Goal: Task Accomplishment & Management: Use online tool/utility

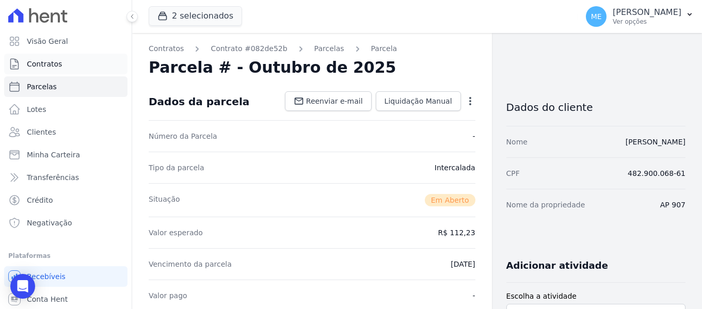
click at [66, 63] on link "Contratos" at bounding box center [65, 64] width 123 height 21
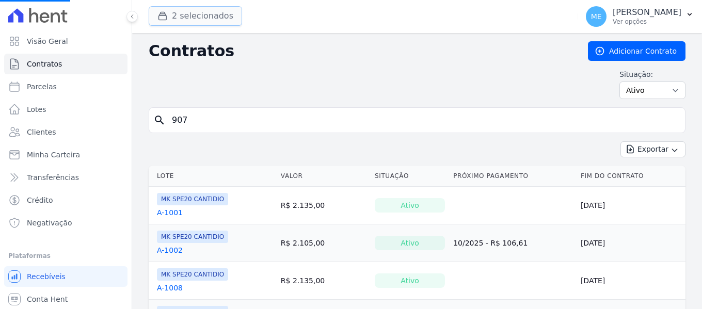
click at [172, 10] on button "2 selecionados" at bounding box center [195, 16] width 93 height 20
click at [213, 16] on button "2 selecionados" at bounding box center [195, 16] width 93 height 20
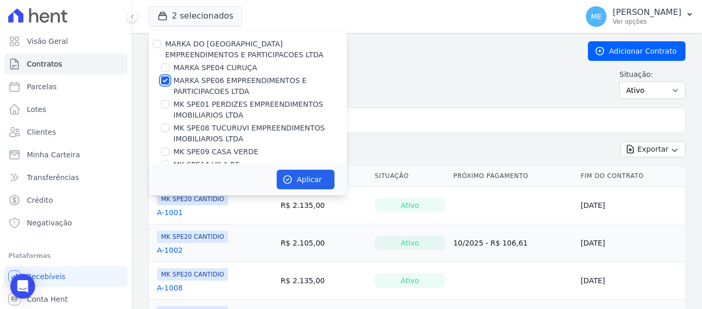
click at [163, 78] on input "MARKA SPE06 EMPREENDIMENTOS E PARTICIPACOES LTDA" at bounding box center [165, 80] width 8 height 8
checkbox input "false"
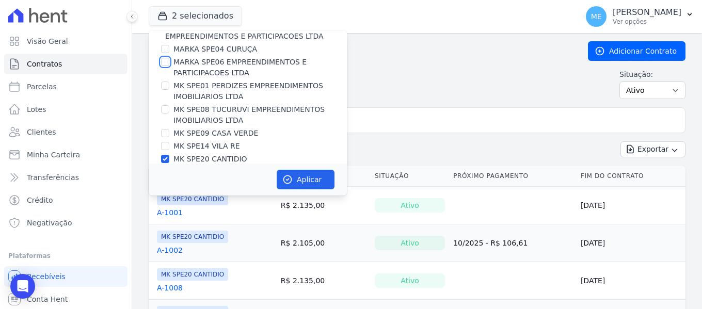
scroll to position [28, 0]
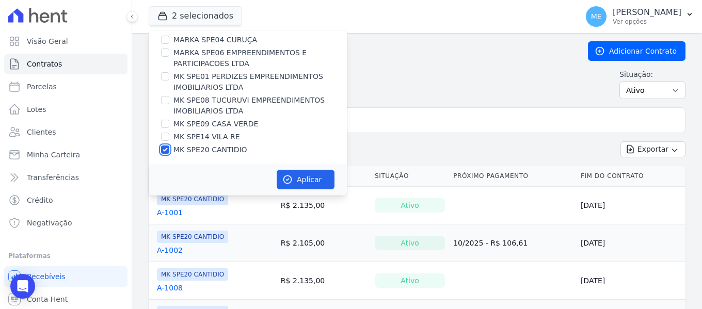
click at [167, 149] on input "MK SPE20 CANTIDIO" at bounding box center [165, 150] width 8 height 8
checkbox input "false"
click at [165, 124] on input "MK SPE09 CASA VERDE" at bounding box center [165, 124] width 8 height 8
checkbox input "true"
click at [312, 178] on button "Aplicar" at bounding box center [306, 180] width 58 height 20
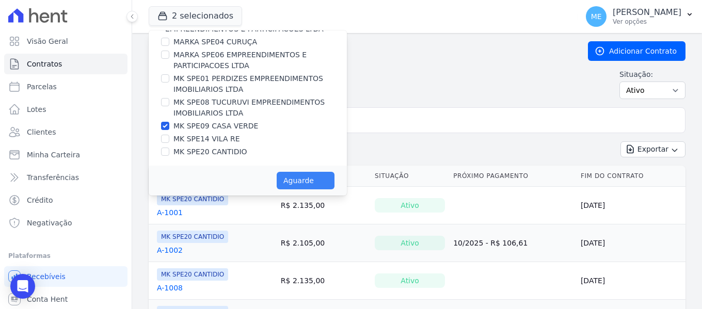
scroll to position [26, 0]
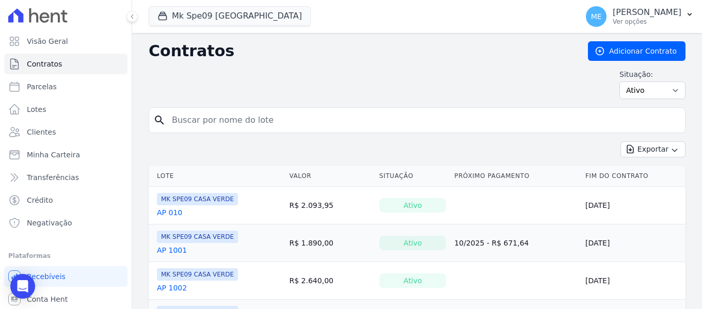
drag, startPoint x: 401, startPoint y: 117, endPoint x: 406, endPoint y: 111, distance: 8.4
click at [401, 116] on input "search" at bounding box center [423, 120] width 515 height 21
type input "302"
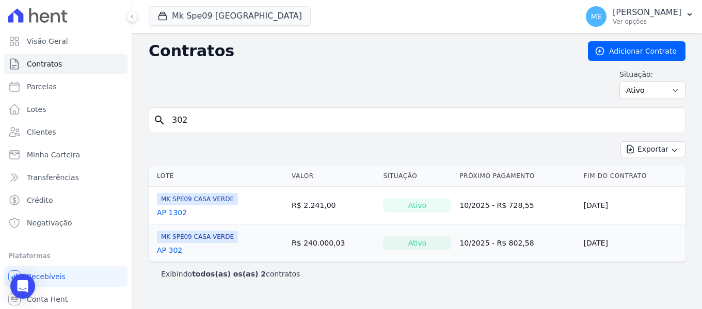
click at [167, 249] on link "AP 302" at bounding box center [169, 250] width 25 height 10
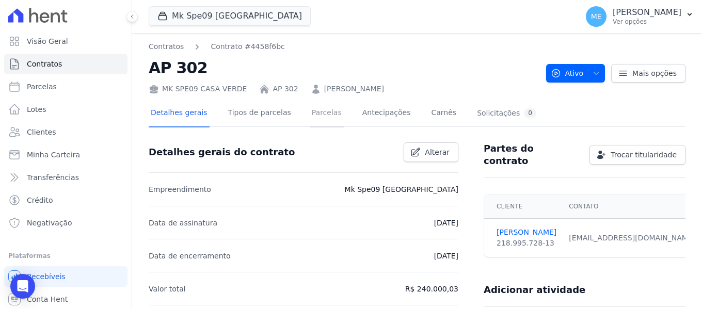
click at [310, 109] on link "Parcelas" at bounding box center [327, 113] width 34 height 27
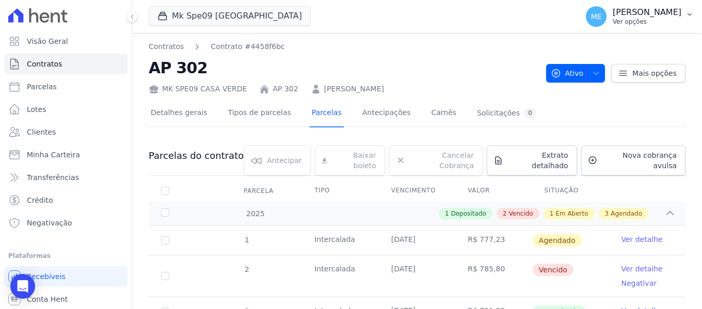
click at [695, 12] on button "ME [PERSON_NAME] Ver opções" at bounding box center [640, 16] width 124 height 29
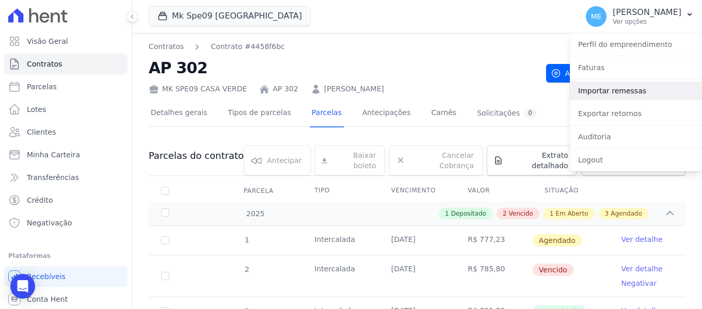
click at [635, 88] on link "Importar remessas" at bounding box center [636, 91] width 132 height 19
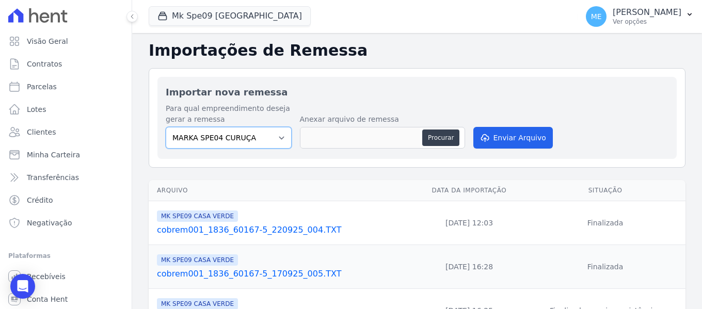
click at [278, 133] on select "MARKA SPE04 CURUÇA MARKA SPE06 EMPREENDIMENTOS E PARTICIPACOES LTDA MK SPE01 PE…" at bounding box center [229, 138] width 126 height 22
select select "faf7fecb-8fd7-4b35-8acd-3d6a38ea6f82"
click at [166, 127] on select "MARKA SPE04 CURUÇA MARKA SPE06 EMPREENDIMENTOS E PARTICIPACOES LTDA MK SPE01 PE…" at bounding box center [229, 138] width 126 height 22
click at [443, 133] on button "Procurar" at bounding box center [440, 138] width 37 height 17
type input "cobrem001_1836_60167-5_011025_003.TXT"
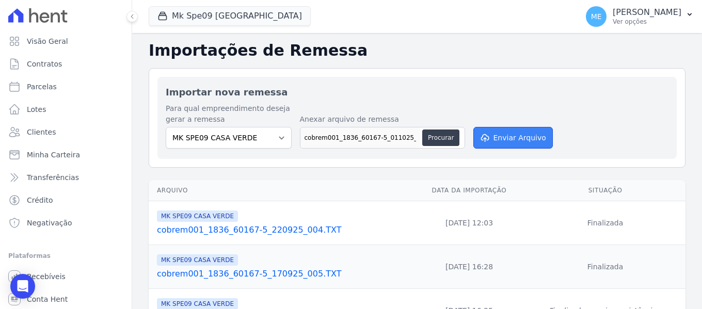
click at [527, 139] on button "Enviar Arquivo" at bounding box center [513, 138] width 80 height 22
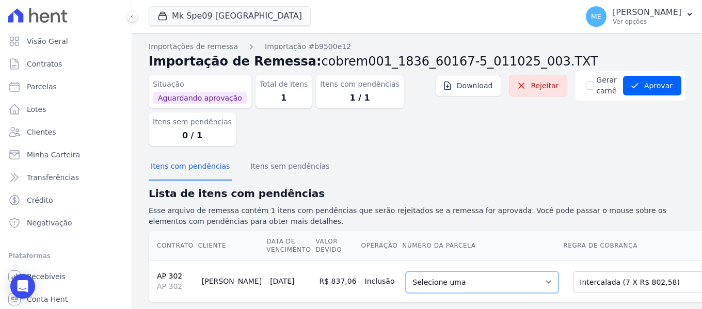
click at [517, 283] on select "Selecione uma 1 - [DATE] - R$ 777,23 - Agendado 6 - [DATE] - R$ 802,58 - Agenda…" at bounding box center [482, 283] width 153 height 22
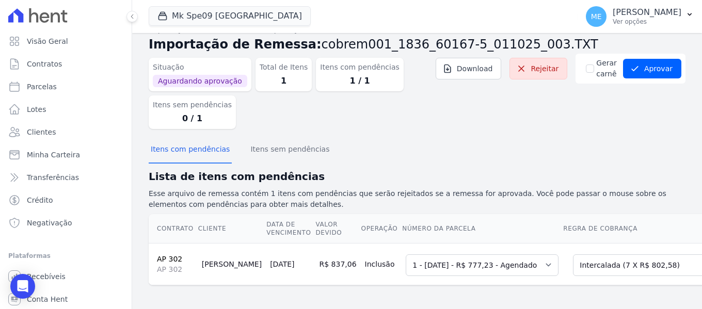
scroll to position [26, 0]
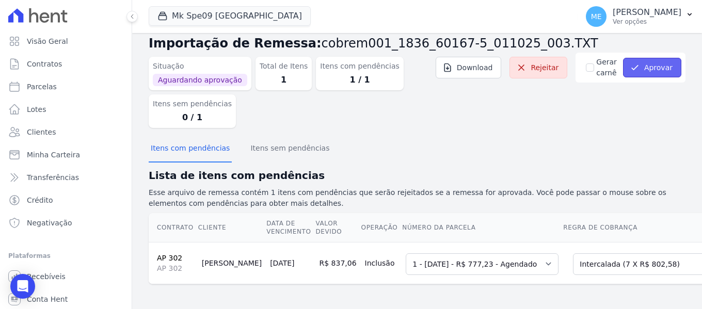
click at [654, 58] on button "Aprovar" at bounding box center [652, 68] width 58 height 20
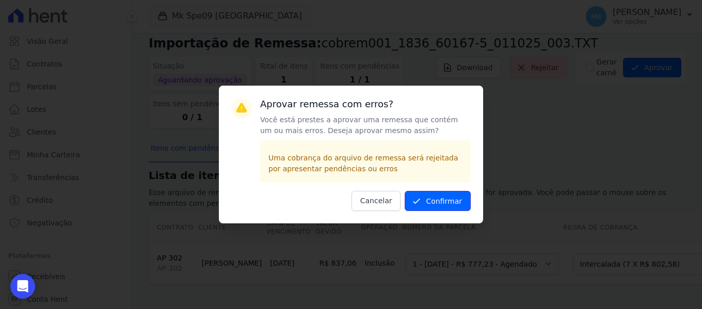
drag, startPoint x: 466, startPoint y: 201, endPoint x: 471, endPoint y: 195, distance: 8.4
click at [471, 195] on div "Aprovar remessa com erros? Você está prestes a aprovar uma remessa que contém u…" at bounding box center [351, 155] width 264 height 138
click at [450, 205] on button "Confirmar" at bounding box center [438, 201] width 66 height 20
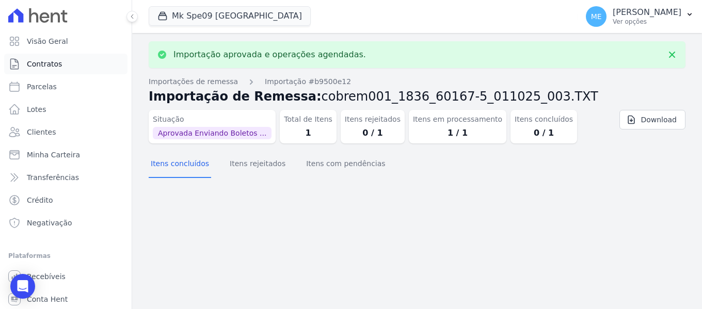
drag, startPoint x: 39, startPoint y: 66, endPoint x: 44, endPoint y: 65, distance: 5.4
click at [39, 67] on span "Contratos" at bounding box center [44, 64] width 35 height 10
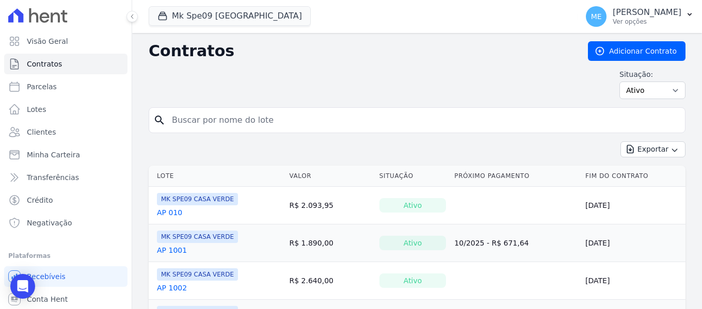
click at [253, 117] on input "search" at bounding box center [423, 120] width 515 height 21
type input "302"
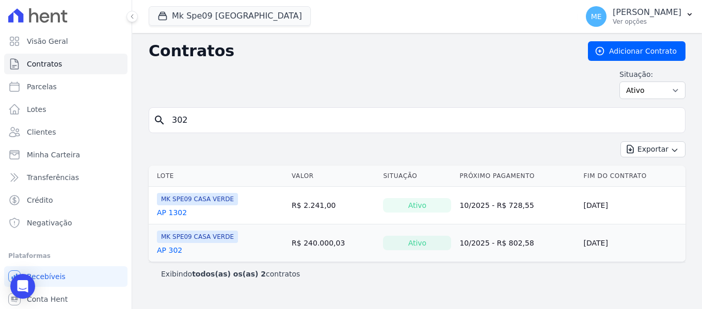
click at [169, 251] on link "AP 302" at bounding box center [169, 250] width 25 height 10
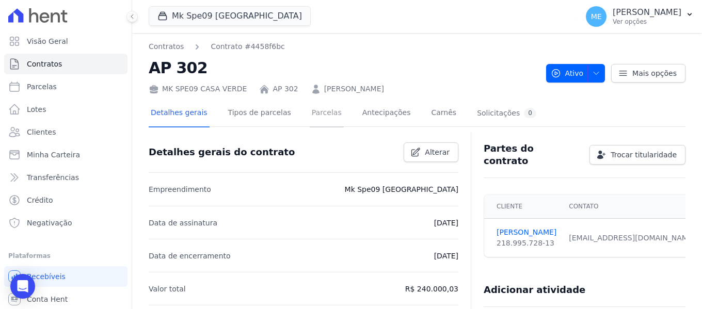
click at [313, 121] on link "Parcelas" at bounding box center [327, 113] width 34 height 27
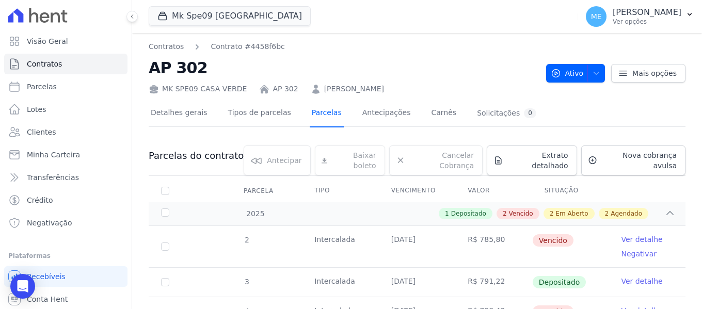
click at [310, 113] on link "Parcelas" at bounding box center [327, 113] width 34 height 27
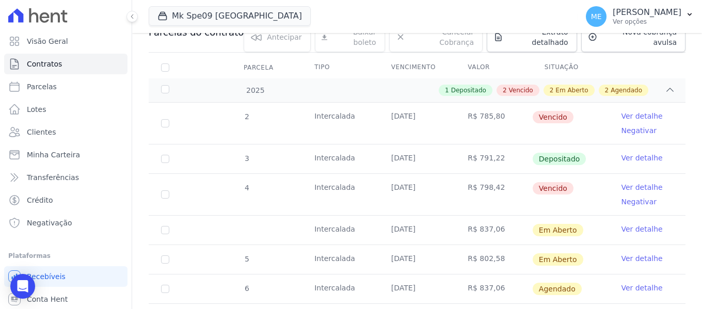
scroll to position [91, 0]
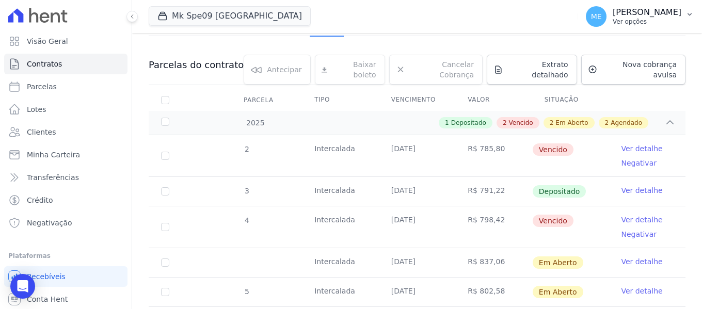
click at [687, 13] on icon "button" at bounding box center [690, 14] width 8 height 8
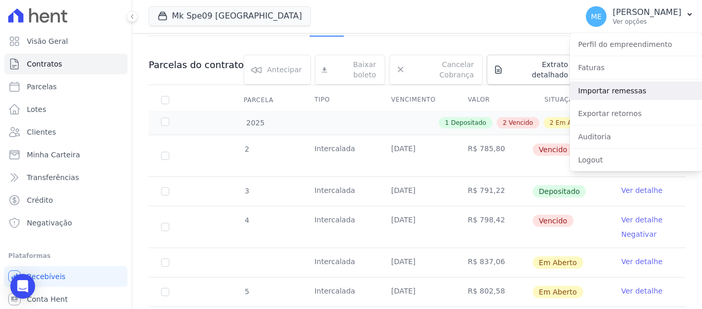
click at [617, 89] on link "Importar remessas" at bounding box center [636, 91] width 132 height 19
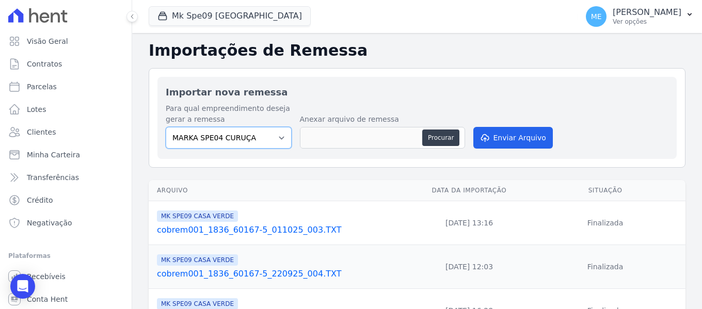
click at [278, 135] on select "MARKA SPE04 CURUÇA MARKA SPE06 EMPREENDIMENTOS E PARTICIPACOES LTDA MK SPE01 PE…" at bounding box center [229, 138] width 126 height 22
select select "faf7fecb-8fd7-4b35-8acd-3d6a38ea6f82"
click at [166, 127] on select "MARKA SPE04 CURUÇA MARKA SPE06 EMPREENDIMENTOS E PARTICIPACOES LTDA MK SPE01 PE…" at bounding box center [229, 138] width 126 height 22
click at [440, 142] on button "Procurar" at bounding box center [440, 138] width 37 height 17
type input "cobrem001_1836_60167-5_011025_003.TXT"
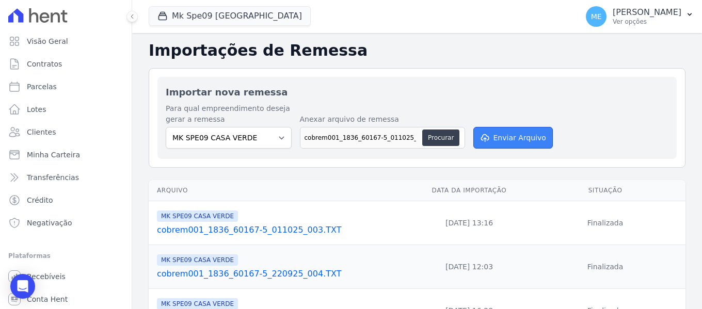
click at [494, 131] on button "Enviar Arquivo" at bounding box center [513, 138] width 80 height 22
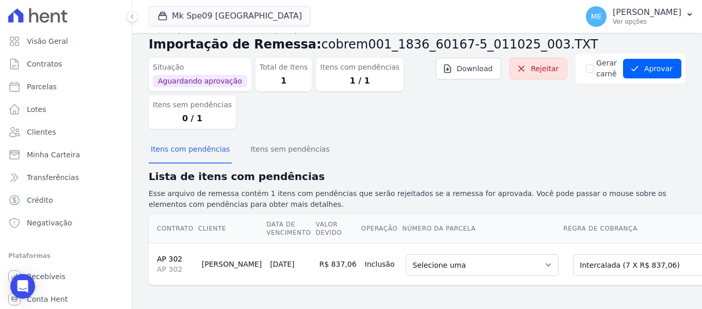
scroll to position [26, 0]
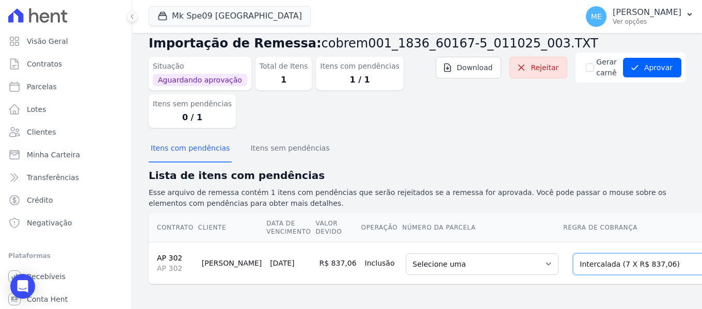
click at [656, 257] on select "Selecione uma Nova Parcela Avulsa Parcela Avulsa Existente Parcela Normal (1 X …" at bounding box center [644, 264] width 142 height 22
click at [573, 253] on select "Selecione uma Nova Parcela Avulsa Parcela Avulsa Existente Parcela Normal (1 X …" at bounding box center [644, 264] width 142 height 22
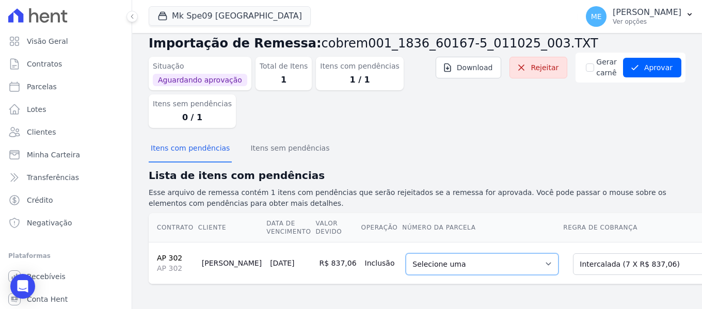
click at [511, 256] on select "Selecione uma 6 - 25/11/2025 - R$ 837,06 - Agendado 7 - 25/12/2025 - R$ 837,06 …" at bounding box center [482, 264] width 153 height 22
click at [663, 168] on h2 "Lista de itens com pendências" at bounding box center [417, 175] width 537 height 15
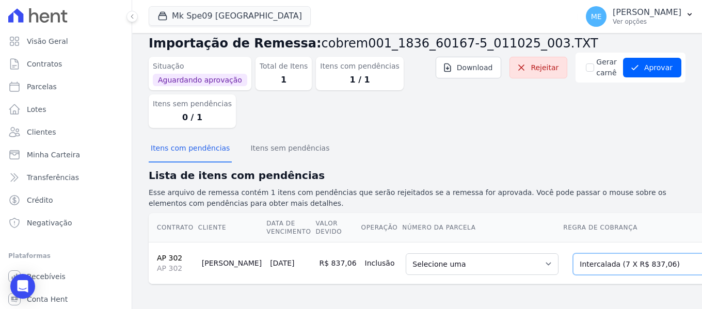
click at [646, 255] on select "Selecione uma Nova Parcela Avulsa Parcela Avulsa Existente Parcela Normal (1 X …" at bounding box center [644, 264] width 142 height 22
click at [573, 253] on select "Selecione uma Nova Parcela Avulsa Parcela Avulsa Existente Parcela Normal (1 X …" at bounding box center [644, 264] width 142 height 22
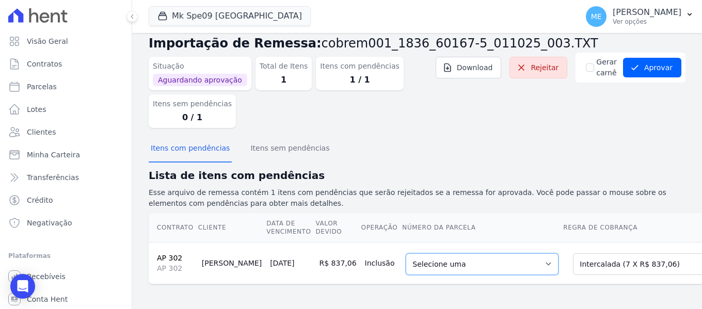
click at [516, 253] on select "Selecione uma 6 - 25/11/2025 - R$ 837,06 - Agendado 7 - 25/12/2025 - R$ 837,06 …" at bounding box center [482, 264] width 153 height 22
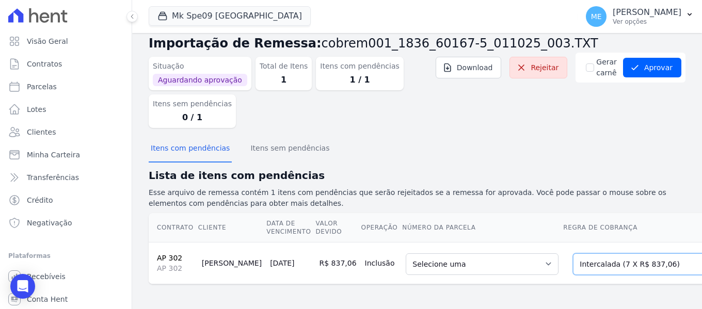
click at [643, 253] on select "Selecione uma Nova Parcela Avulsa Parcela Avulsa Existente Parcela Normal (1 X …" at bounding box center [644, 264] width 142 height 22
click at [648, 253] on select "Selecione uma Nova Parcela Avulsa Parcela Avulsa Existente Parcela Normal (1 X …" at bounding box center [644, 264] width 142 height 22
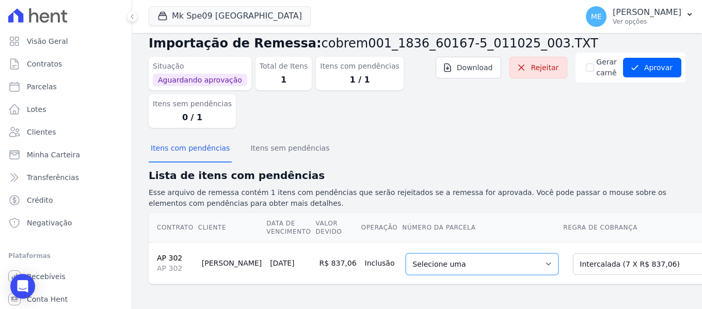
click at [511, 257] on select "Selecione uma 6 - 25/11/2025 - R$ 837,06 - Agendado 7 - 25/12/2025 - R$ 837,06 …" at bounding box center [482, 264] width 153 height 22
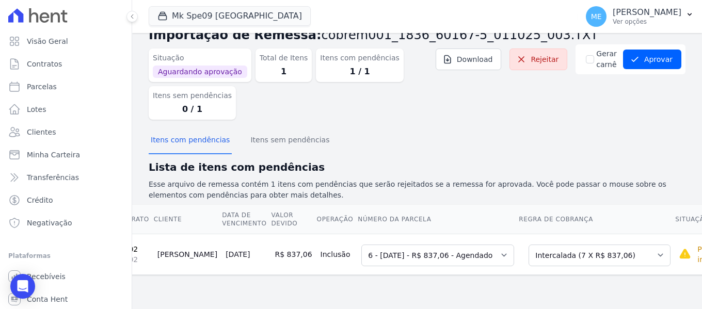
scroll to position [0, 56]
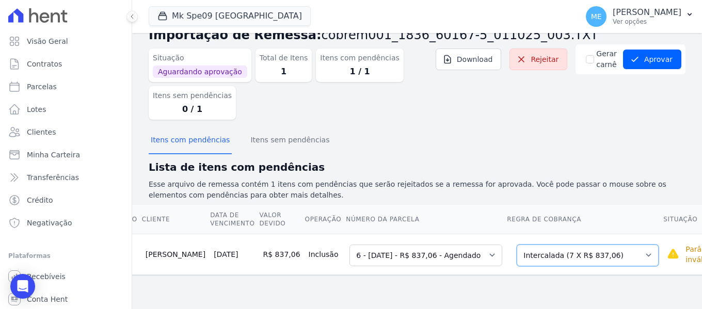
click at [591, 256] on select "Selecione uma Nova Parcela Avulsa Parcela Avulsa Existente Parcela Normal (1 X …" at bounding box center [588, 256] width 142 height 22
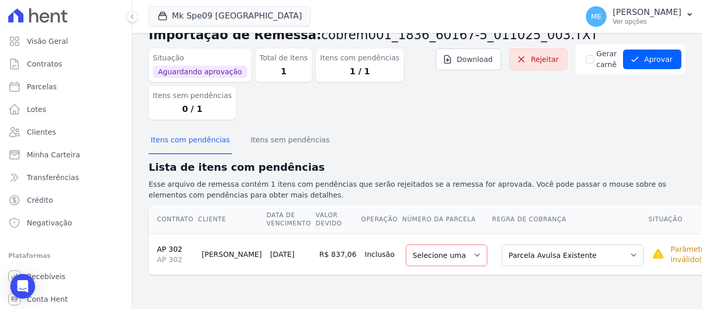
scroll to position [18, 0]
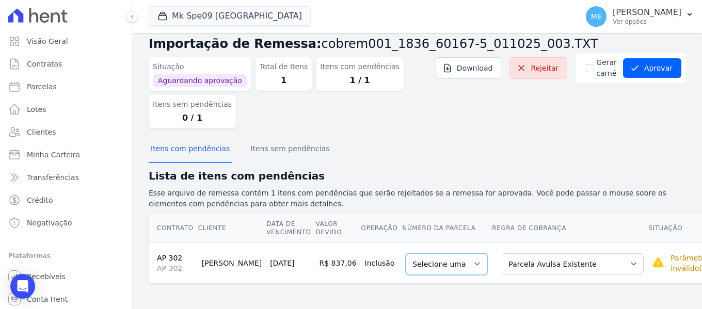
click at [436, 260] on select "Selecione uma" at bounding box center [447, 264] width 82 height 22
click at [449, 263] on select "Selecione uma" at bounding box center [447, 264] width 82 height 22
click at [451, 263] on select "Selecione uma" at bounding box center [447, 264] width 82 height 22
drag, startPoint x: 451, startPoint y: 263, endPoint x: 627, endPoint y: 124, distance: 224.6
click at [463, 251] on td "Selecione uma" at bounding box center [447, 263] width 90 height 41
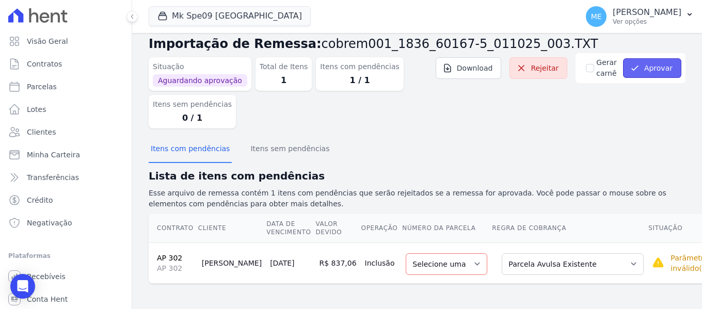
click at [661, 69] on button "Aprovar" at bounding box center [652, 68] width 58 height 20
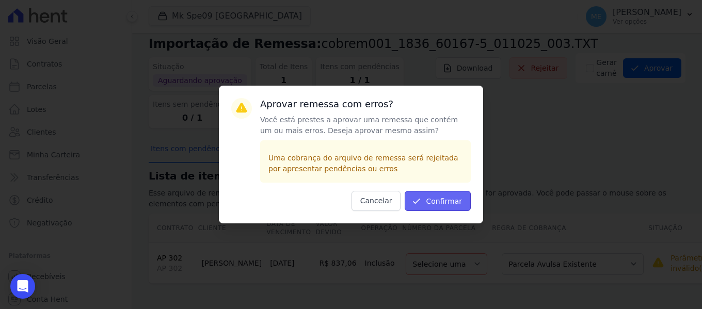
click at [460, 193] on button "Confirmar" at bounding box center [438, 201] width 66 height 20
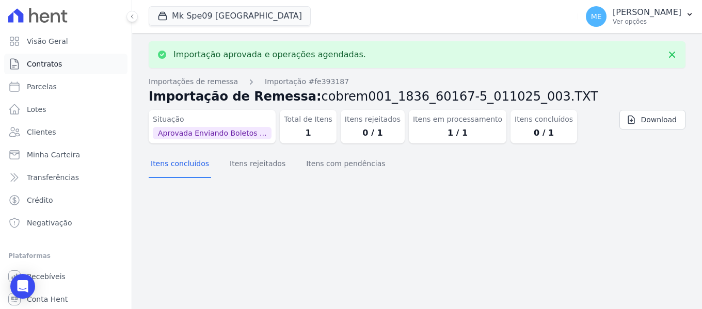
click at [31, 65] on span "Contratos" at bounding box center [44, 64] width 35 height 10
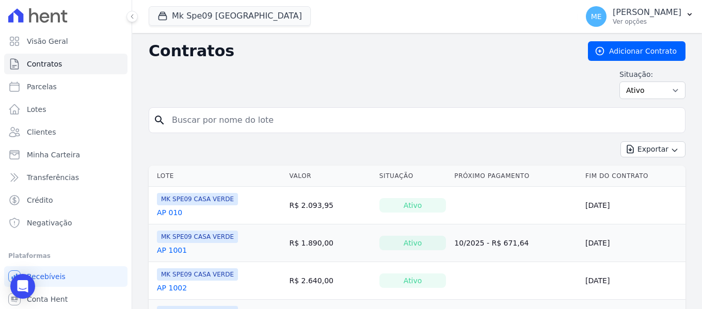
click at [236, 115] on input "search" at bounding box center [423, 120] width 515 height 21
type input "302"
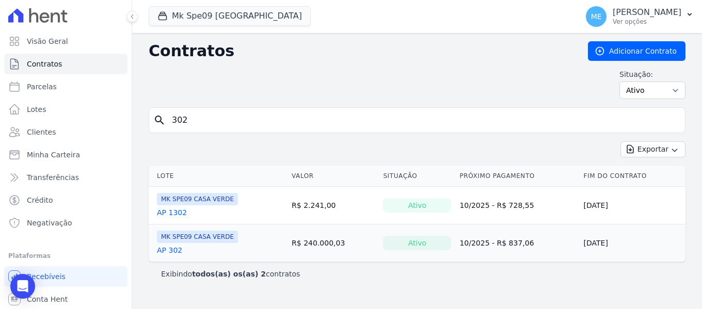
click at [168, 252] on link "AP 302" at bounding box center [169, 250] width 25 height 10
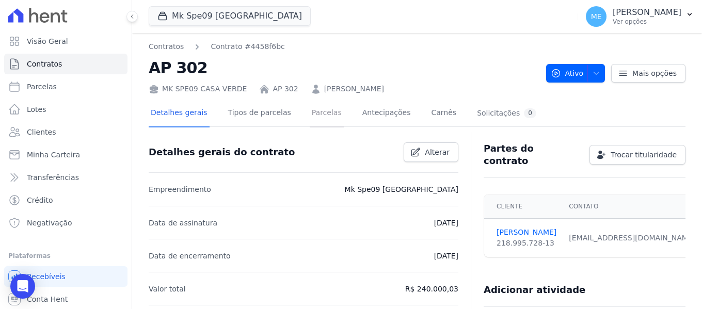
click at [316, 112] on link "Parcelas" at bounding box center [327, 113] width 34 height 27
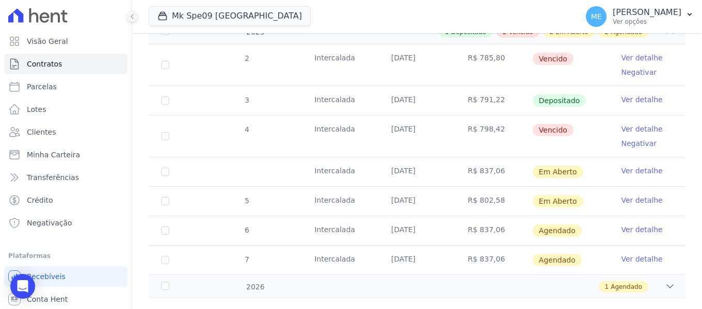
scroll to position [194, 0]
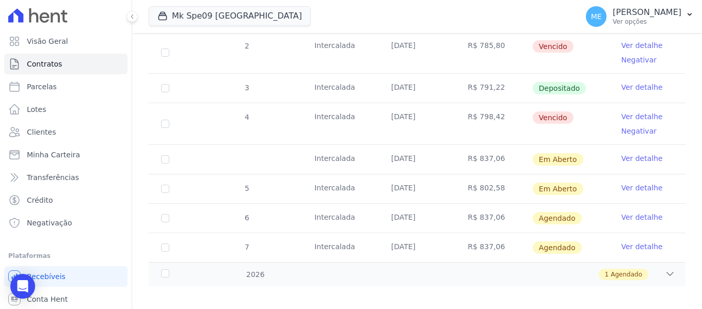
click at [628, 153] on link "Ver detalhe" at bounding box center [641, 158] width 41 height 10
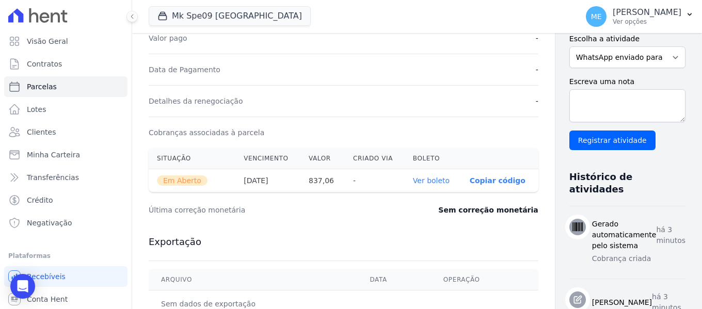
scroll to position [258, 0]
click at [413, 180] on link "Ver boleto" at bounding box center [431, 180] width 37 height 8
click at [211, 9] on button "Mk Spe09 [GEOGRAPHIC_DATA]" at bounding box center [230, 16] width 162 height 20
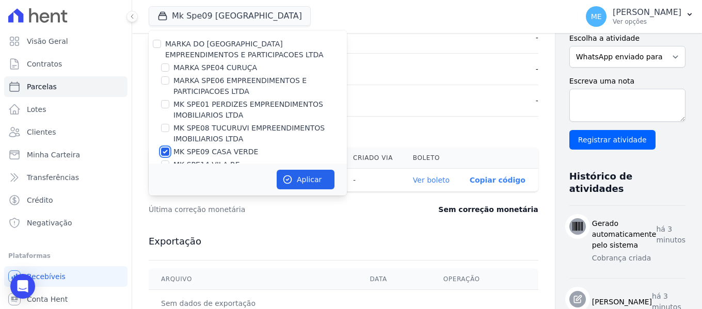
click at [164, 153] on input "MK SPE09 CASA VERDE" at bounding box center [165, 152] width 8 height 8
checkbox input "false"
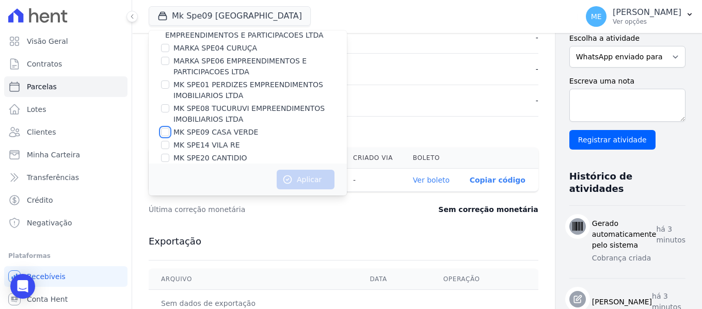
scroll to position [28, 0]
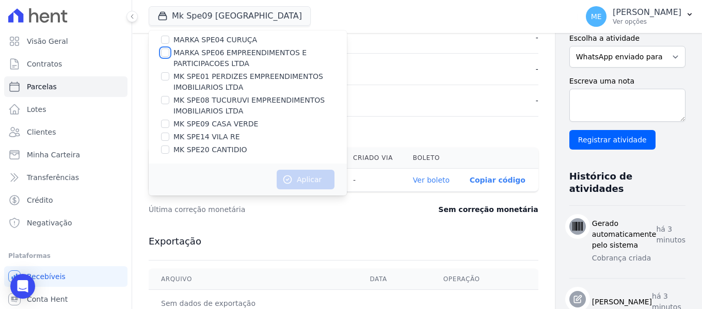
click at [168, 53] on input "MARKA SPE06 EMPREENDIMENTOS E PARTICIPACOES LTDA" at bounding box center [165, 53] width 8 height 8
checkbox input "true"
click at [300, 179] on button "Aplicar" at bounding box center [306, 180] width 58 height 20
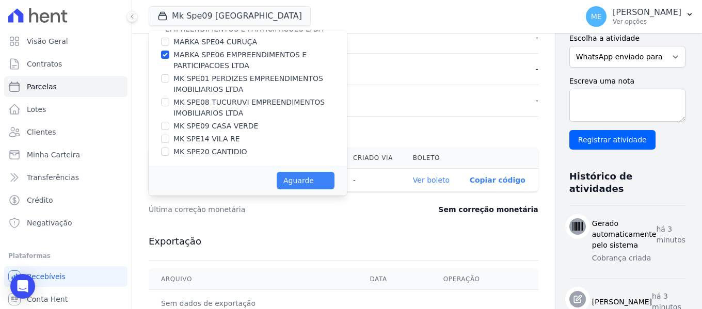
scroll to position [26, 0]
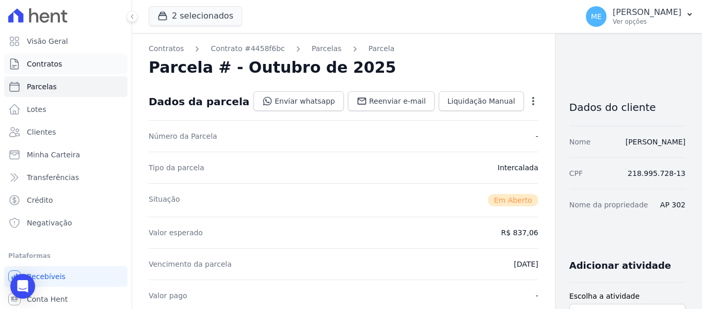
click at [65, 62] on link "Contratos" at bounding box center [65, 64] width 123 height 21
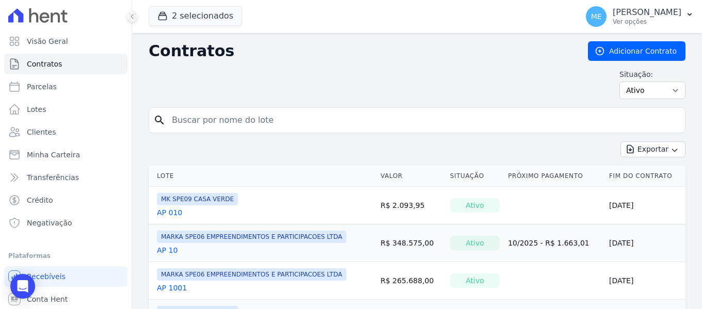
click at [258, 120] on input "search" at bounding box center [423, 120] width 515 height 21
type input "909"
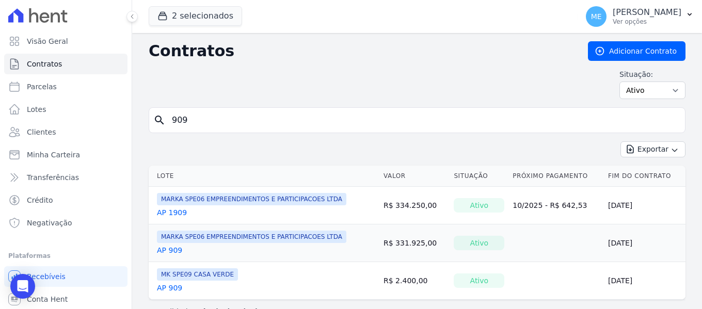
click at [175, 251] on link "AP 909" at bounding box center [169, 250] width 25 height 10
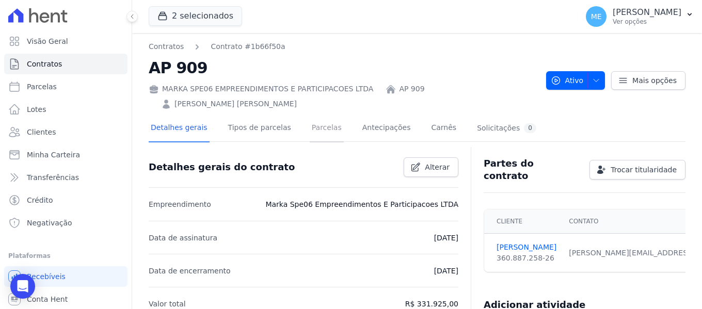
click at [310, 125] on link "Parcelas" at bounding box center [327, 128] width 34 height 27
click at [689, 13] on icon "button" at bounding box center [690, 14] width 8 height 8
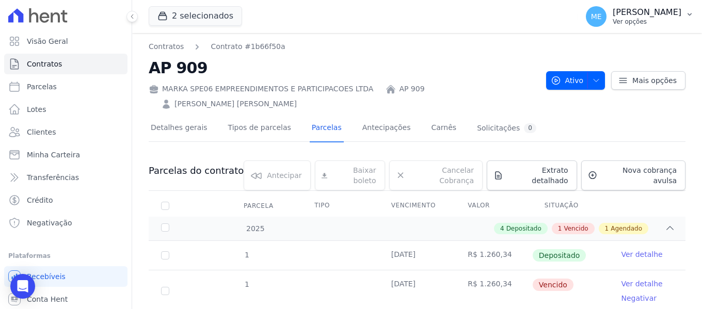
click at [693, 14] on icon "button" at bounding box center [690, 14] width 8 height 8
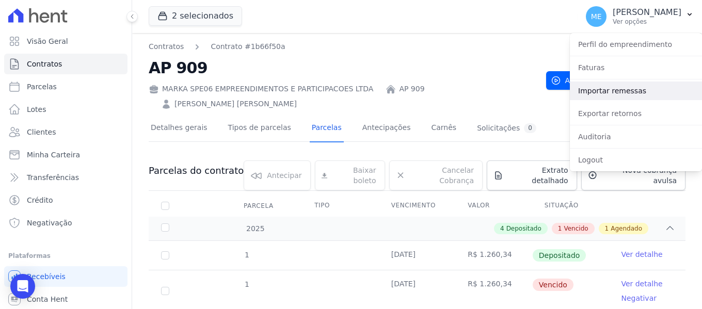
click at [644, 87] on link "Importar remessas" at bounding box center [636, 91] width 132 height 19
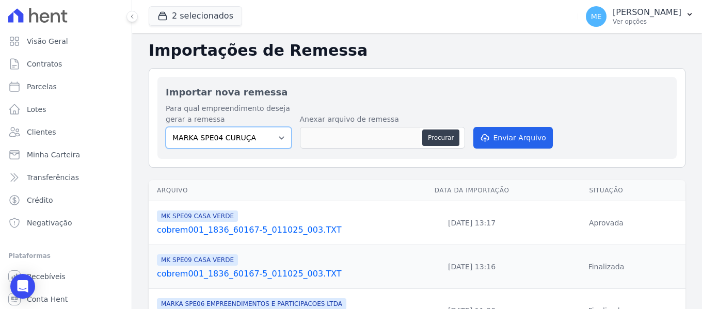
drag, startPoint x: 276, startPoint y: 135, endPoint x: 270, endPoint y: 133, distance: 6.7
click at [276, 136] on select "MARKA SPE04 CURUÇA MARKA SPE06 EMPREENDIMENTOS E PARTICIPACOES LTDA MK SPE01 PE…" at bounding box center [229, 138] width 126 height 22
select select "fef18e2b-896b-4456-b766-b2db8c2ece14"
click at [166, 127] on select "MARKA SPE04 CURUÇA MARKA SPE06 EMPREENDIMENTOS E PARTICIPACOES LTDA MK SPE01 PE…" at bounding box center [229, 138] width 126 height 22
click at [439, 134] on button "Procurar" at bounding box center [440, 138] width 37 height 17
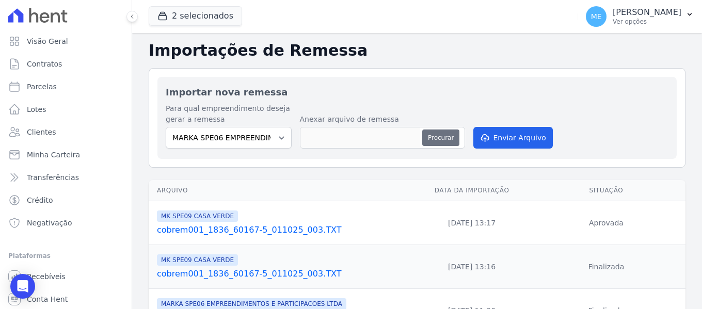
type input "cobrem001_1836_60167-5_011025_004.TXT"
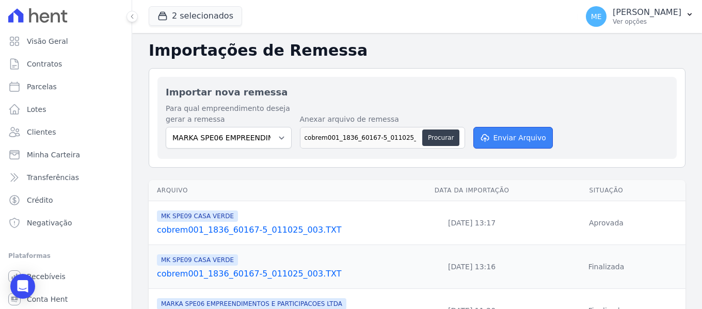
click at [530, 138] on button "Enviar Arquivo" at bounding box center [513, 138] width 80 height 22
click at [505, 136] on button "Enviar Arquivo" at bounding box center [513, 138] width 80 height 22
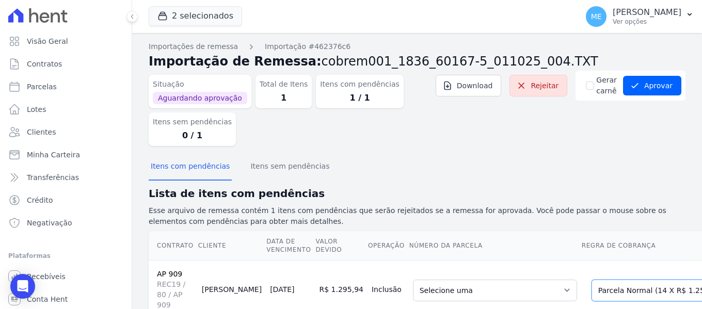
click at [673, 291] on select "Selecione uma Nova Parcela Avulsa Parcela Avulsa Existente Parcela Normal (14 X…" at bounding box center [668, 291] width 153 height 22
click at [592, 280] on select "Selecione uma Nova Parcela Avulsa Parcela Avulsa Existente Parcela Normal (14 X…" at bounding box center [668, 291] width 153 height 22
click at [516, 289] on select "Selecione uma 4 - 25/12/2025 - R$ 1.255,32 - Agendado 5 - 25/01/2026 - R$ 1.255…" at bounding box center [495, 291] width 164 height 22
click at [651, 85] on button "Aprovar" at bounding box center [652, 86] width 58 height 20
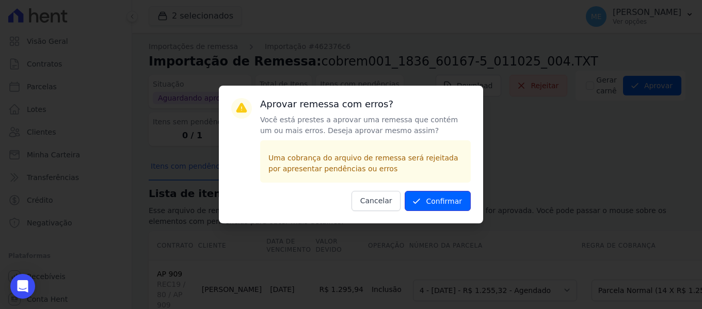
click at [446, 201] on button "Confirmar" at bounding box center [438, 201] width 66 height 20
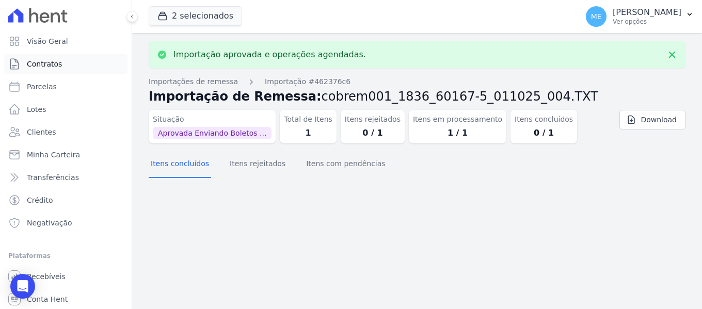
click at [42, 65] on span "Contratos" at bounding box center [44, 64] width 35 height 10
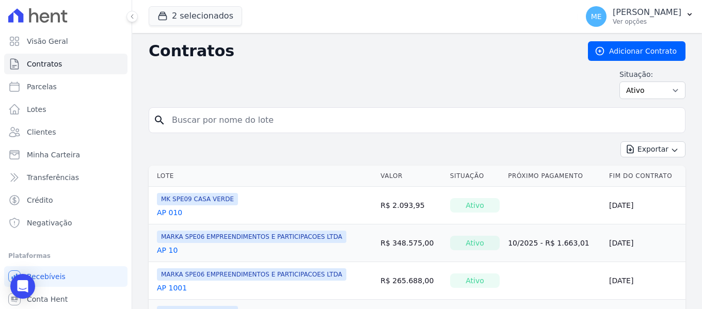
click at [290, 115] on input "search" at bounding box center [423, 120] width 515 height 21
type input "909"
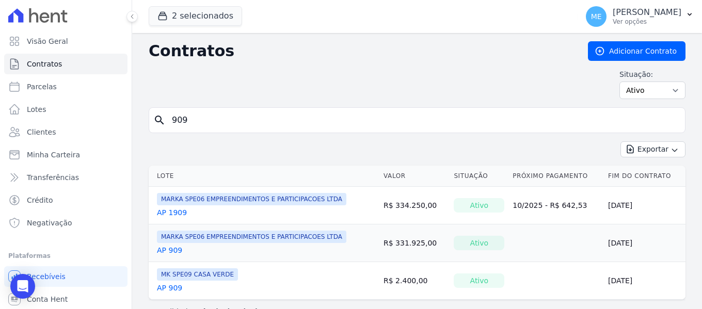
click at [172, 250] on link "AP 909" at bounding box center [169, 250] width 25 height 10
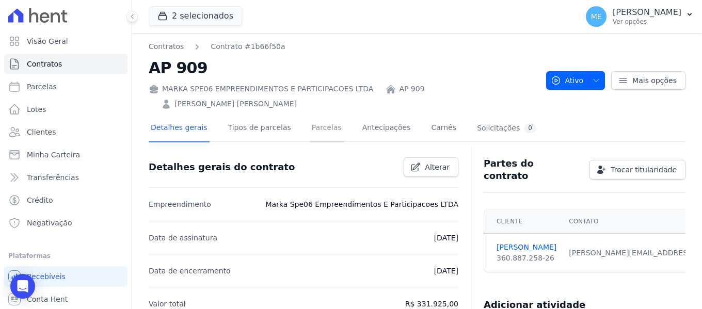
click at [320, 122] on link "Parcelas" at bounding box center [327, 128] width 34 height 27
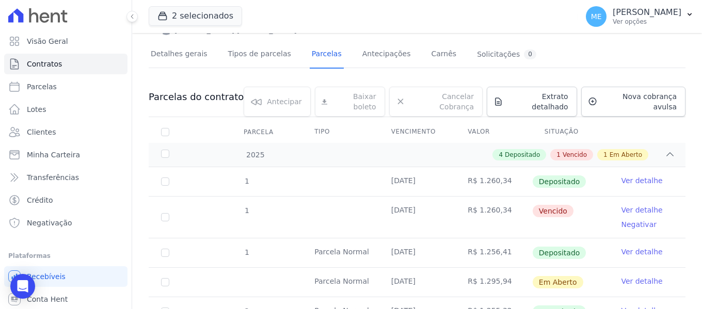
scroll to position [192, 0]
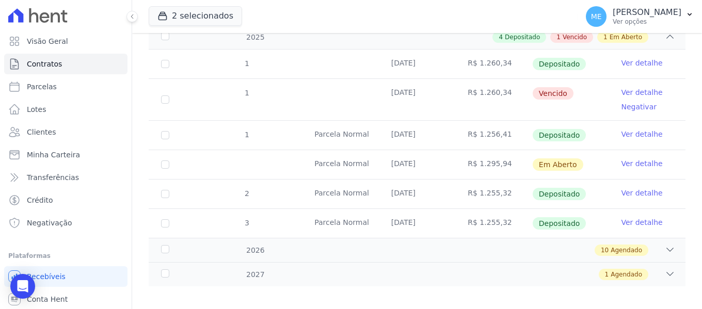
click at [628, 159] on link "Ver detalhe" at bounding box center [641, 164] width 41 height 10
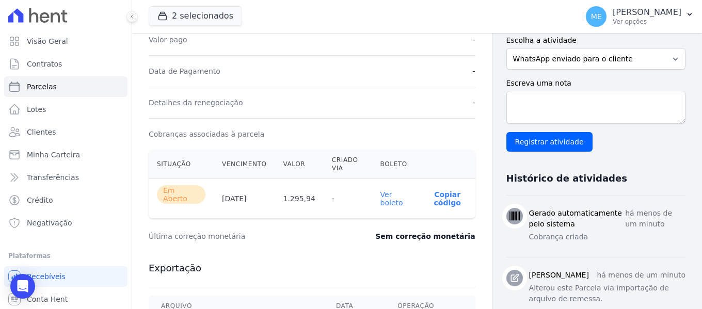
scroll to position [258, 0]
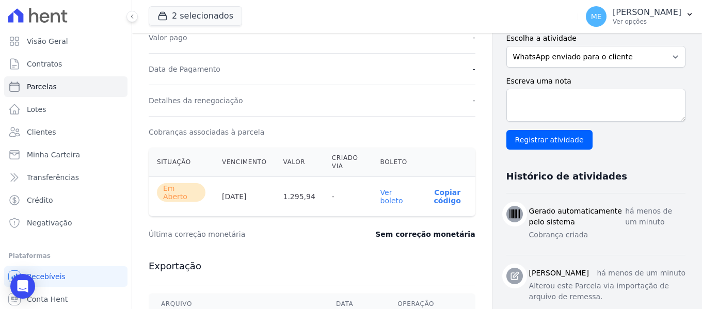
click at [385, 197] on link "Ver boleto" at bounding box center [392, 196] width 23 height 17
click at [59, 60] on link "Contratos" at bounding box center [65, 64] width 123 height 21
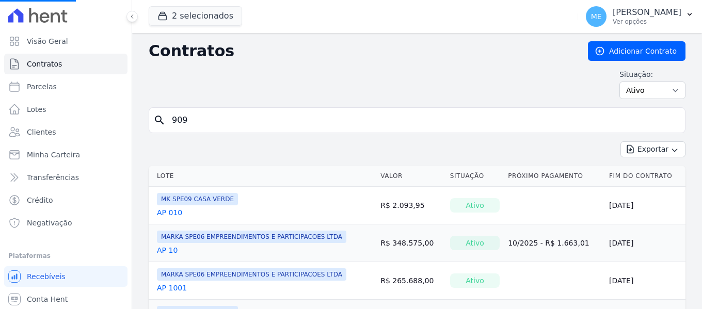
drag, startPoint x: 175, startPoint y: 120, endPoint x: 0, endPoint y: 112, distance: 175.2
click at [0, 112] on div "Visão Geral Contratos Parcelas Lotes Clientes Minha Carteira Transferências Cré…" at bounding box center [351, 154] width 702 height 309
type input "9"
drag, startPoint x: 268, startPoint y: 119, endPoint x: 273, endPoint y: 116, distance: 5.5
click at [273, 116] on input "search" at bounding box center [423, 120] width 515 height 21
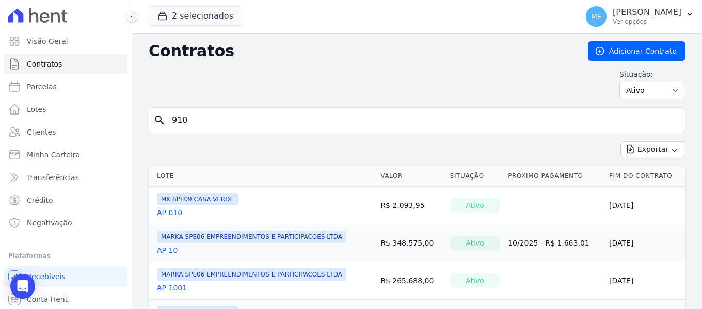
type input "910"
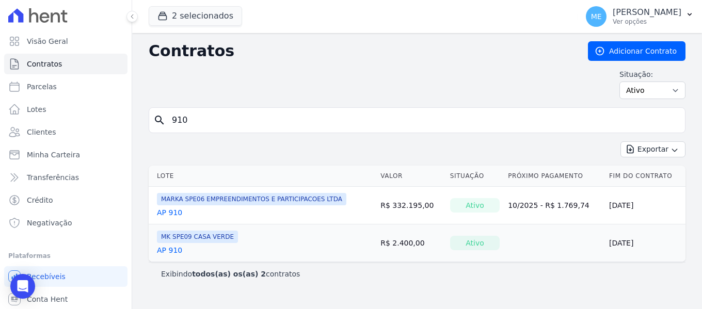
click at [172, 212] on link "AP 910" at bounding box center [169, 213] width 25 height 10
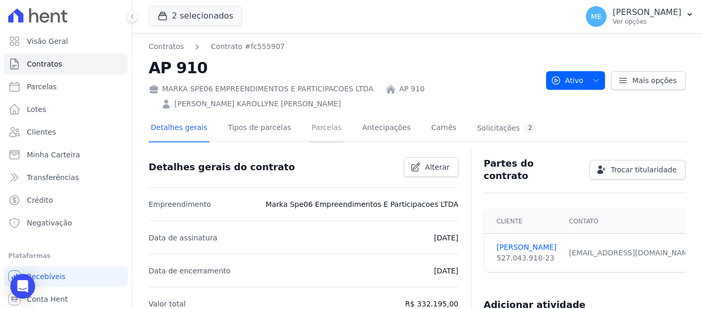
click at [310, 127] on link "Parcelas" at bounding box center [327, 128] width 34 height 27
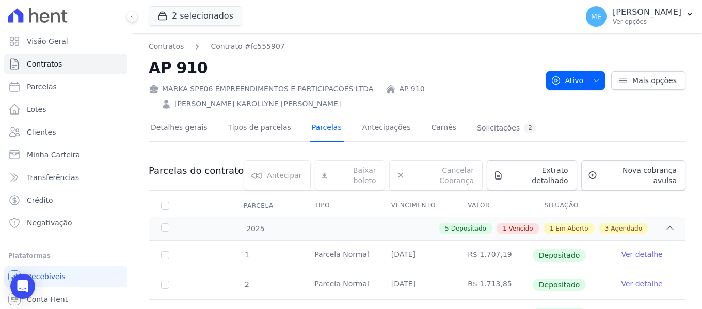
click at [320, 126] on link "Parcelas" at bounding box center [327, 128] width 34 height 27
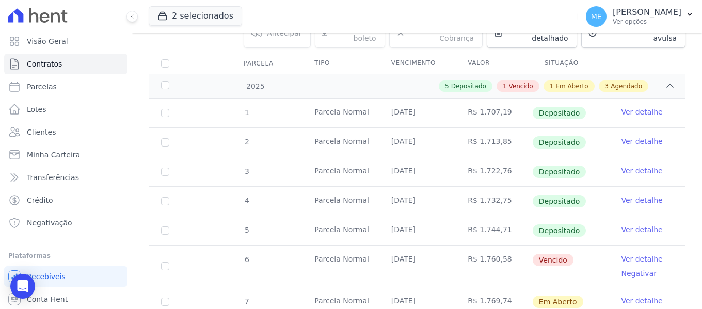
scroll to position [155, 0]
